Goal: Task Accomplishment & Management: Manage account settings

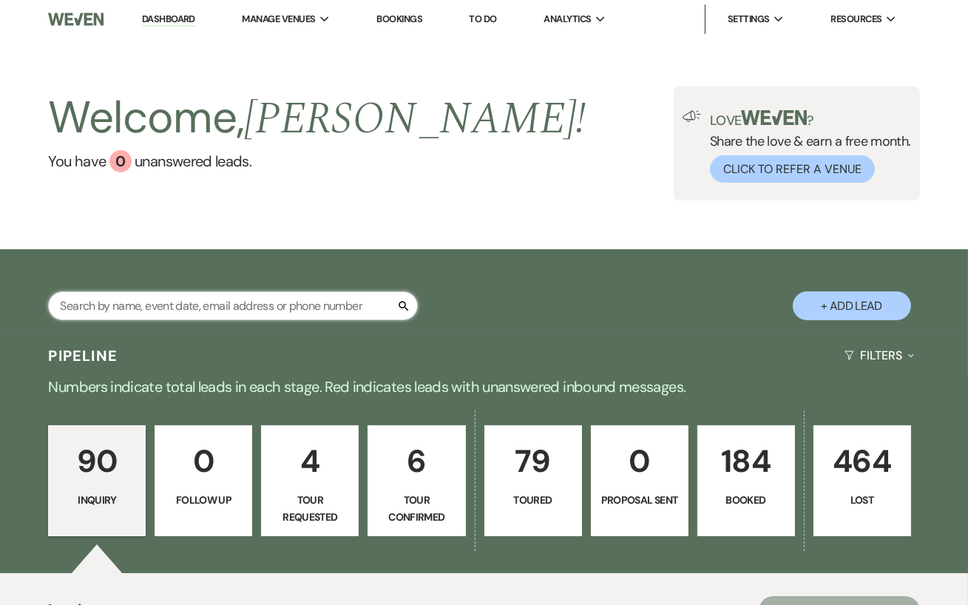
click at [263, 301] on input "text" at bounding box center [233, 305] width 370 height 29
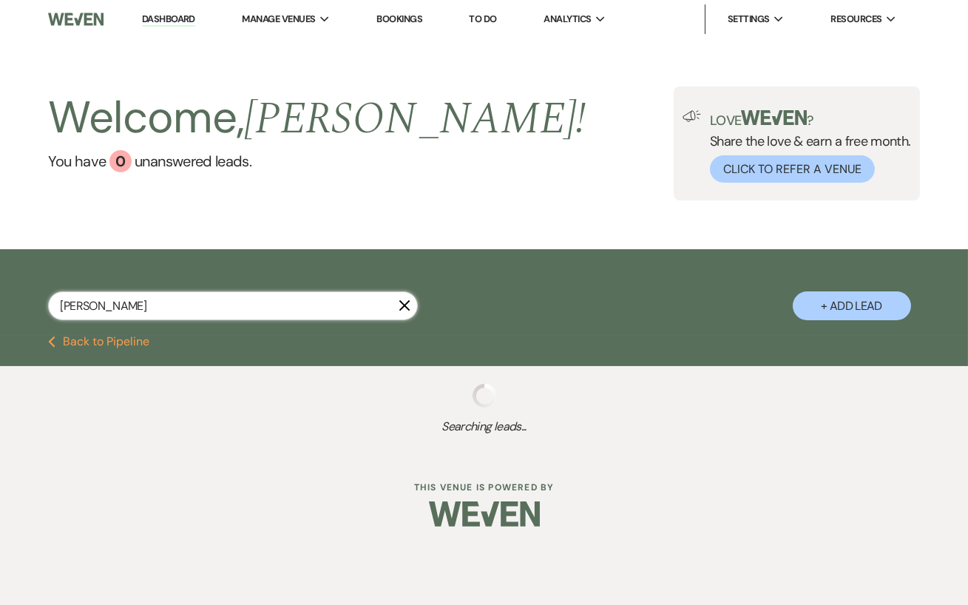
type input "[PERSON_NAME]"
select select "8"
select select "11"
select select "8"
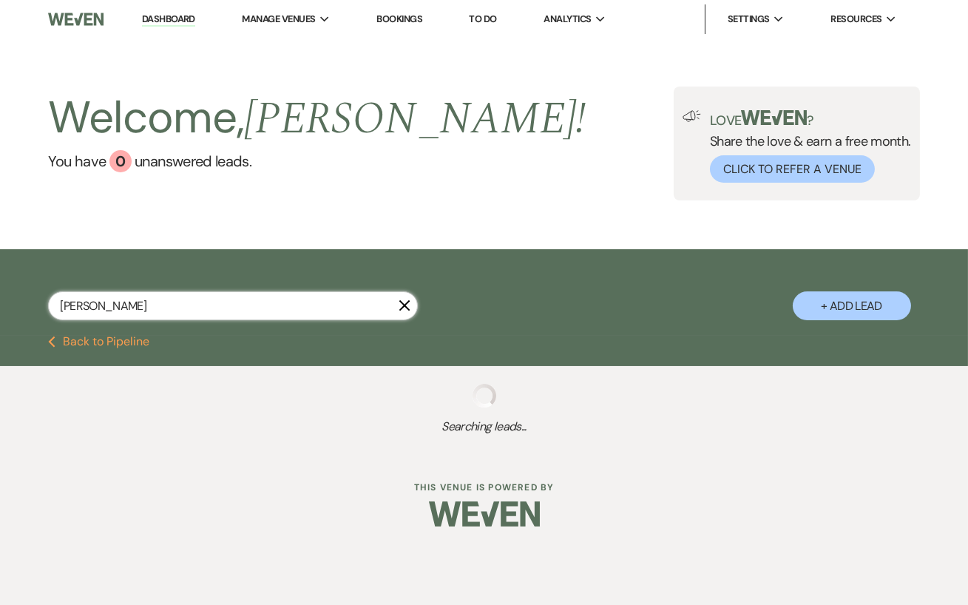
select select "5"
select select "8"
select select "10"
select select "8"
select select "1"
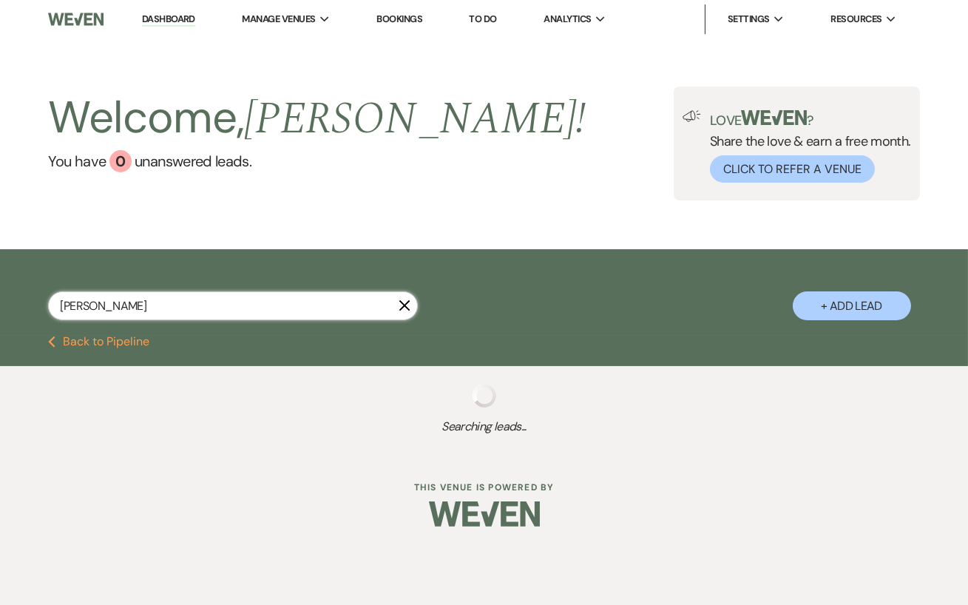
select select "8"
select select "5"
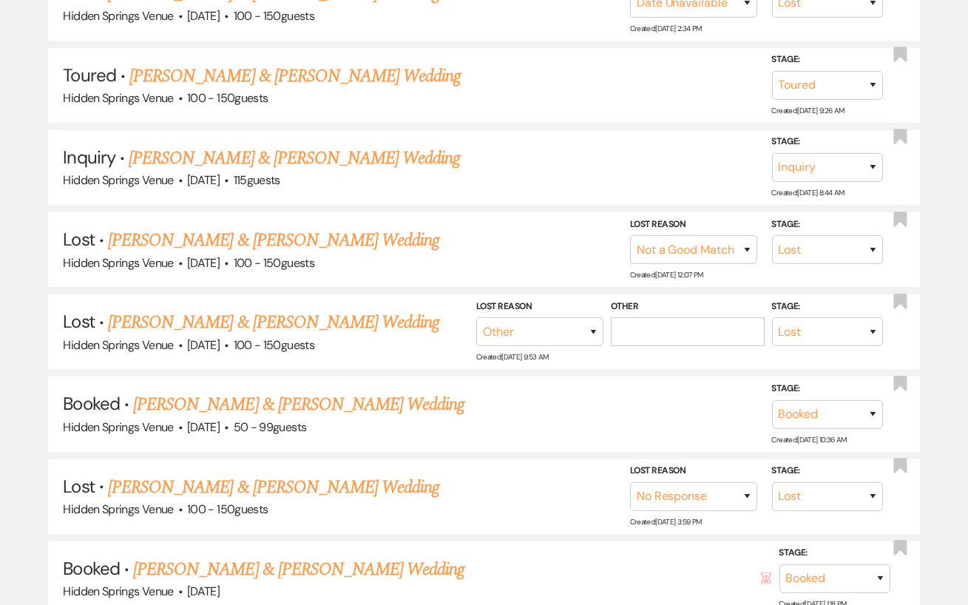
scroll to position [589, 0]
type input "[PERSON_NAME]"
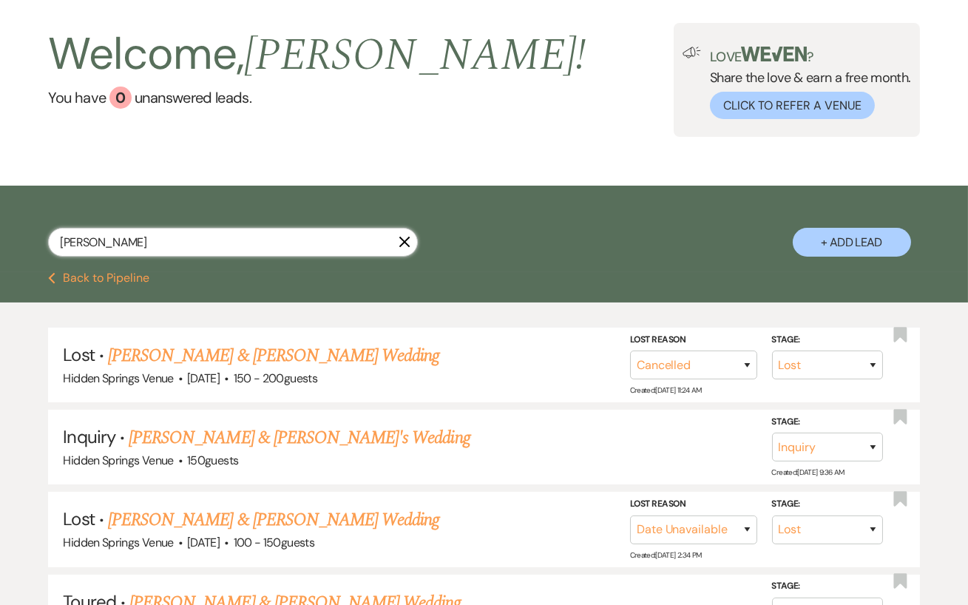
scroll to position [0, 0]
